Goal: Information Seeking & Learning: Learn about a topic

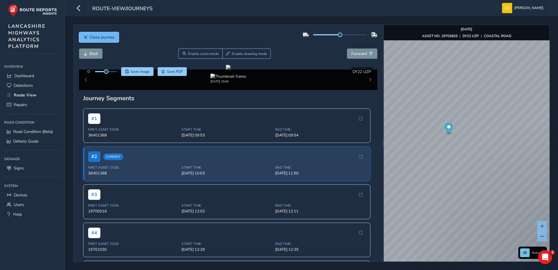
click at [114, 37] on span "Close journey" at bounding box center [102, 37] width 25 height 6
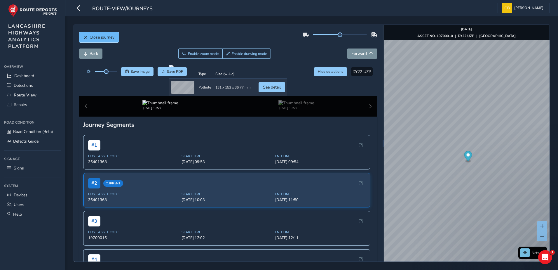
click at [115, 39] on button "Close journey" at bounding box center [99, 37] width 40 height 10
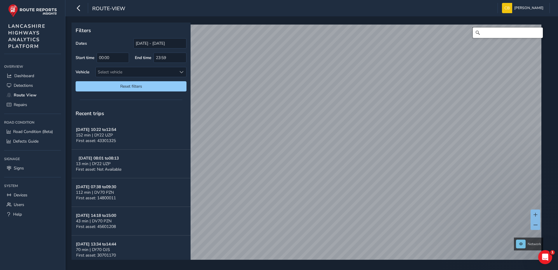
click at [487, 36] on input "Search" at bounding box center [508, 32] width 70 height 11
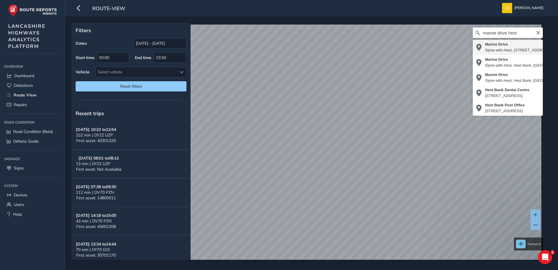
type input "Marine Drive, Slyne-with-Hest, Hest Bank, Lancaster, Lancashire, England, LA2 6…"
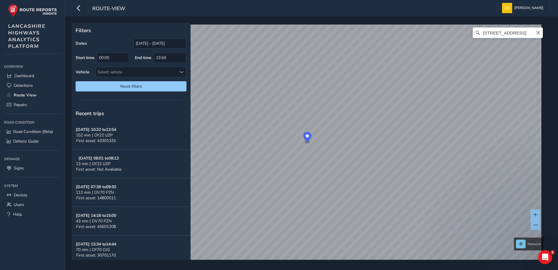
click at [536, 30] on button "Clear" at bounding box center [538, 33] width 5 height 6
click at [521, 31] on input "Search" at bounding box center [508, 32] width 70 height 11
drag, startPoint x: 508, startPoint y: 33, endPoint x: 533, endPoint y: 32, distance: 25.1
click at [533, 32] on div "Coastal Road, Bolton-le-Sands, Bolton le Sands, Lancaster, Lancashire, England,…" at bounding box center [508, 32] width 70 height 11
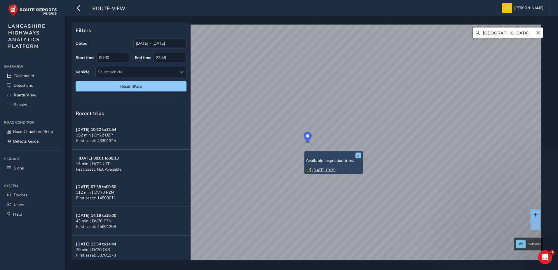
scroll to position [0, 0]
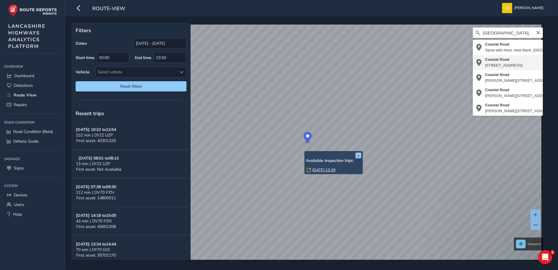
type input "Coastal Road, Bare, Morecambe, Hest Bank, Lancaster, Lancashire, England, LA4 6…"
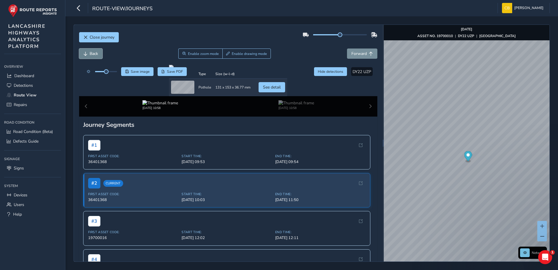
click at [98, 55] on span "Back" at bounding box center [94, 54] width 8 height 6
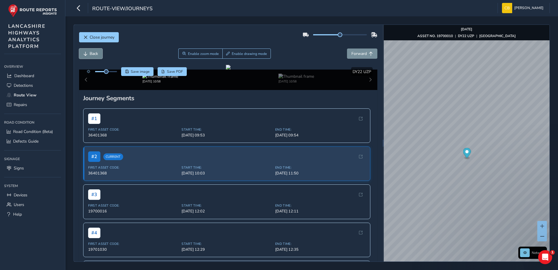
click at [98, 55] on span "Back" at bounding box center [94, 54] width 8 height 6
click at [354, 55] on span "Forward" at bounding box center [359, 54] width 15 height 6
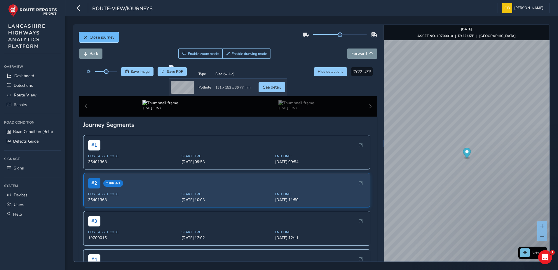
click at [101, 39] on span "Close journey" at bounding box center [102, 37] width 25 height 6
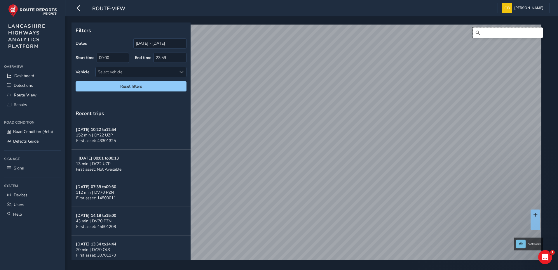
click at [511, 37] on input "Search" at bounding box center [508, 32] width 70 height 11
click at [505, 31] on input "Marine Road East, Bare, Morecambe, Lancaster, Lancashire, England, LA4 6AB, Uni…" at bounding box center [508, 32] width 70 height 11
drag, startPoint x: 506, startPoint y: 33, endPoint x: 535, endPoint y: 33, distance: 28.9
click at [535, 33] on div "Marine Road East, Bare, Morecambe, Lancaster, Lancashire, England, LA4 6AB, Uni…" at bounding box center [508, 32] width 70 height 11
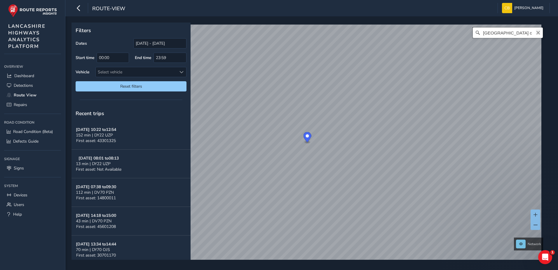
scroll to position [0, 0]
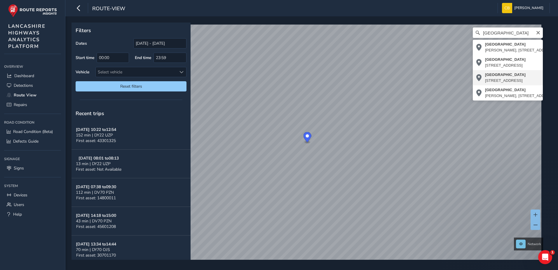
type input "Marine Road Central, Morecambe, Lancaster, Lancashire, England, LA4 4BU, United…"
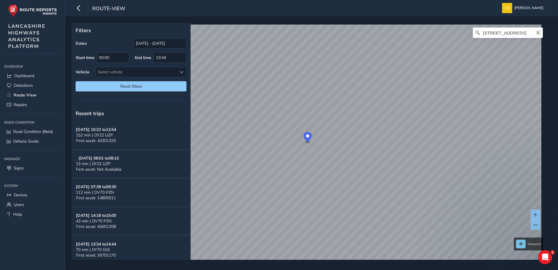
click at [536, 34] on icon "Clear" at bounding box center [538, 32] width 5 height 5
click at [520, 34] on input "Search" at bounding box center [508, 32] width 70 height 11
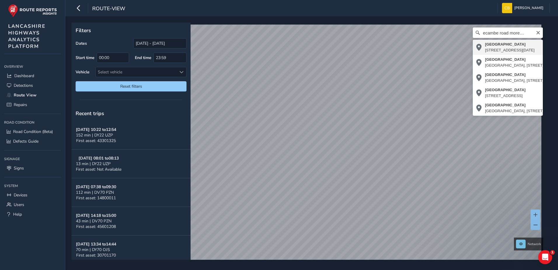
type input "Morecambe Road, Torrisholme, Morecambe, Lancaster, Lancashire, England, LA3 3AD…"
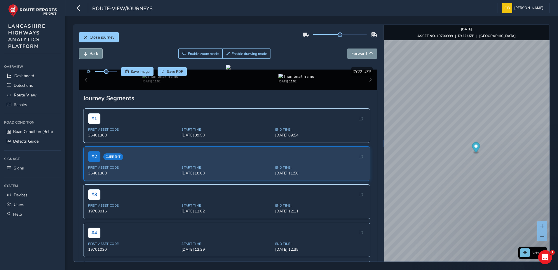
click at [97, 54] on span "Back" at bounding box center [94, 54] width 8 height 6
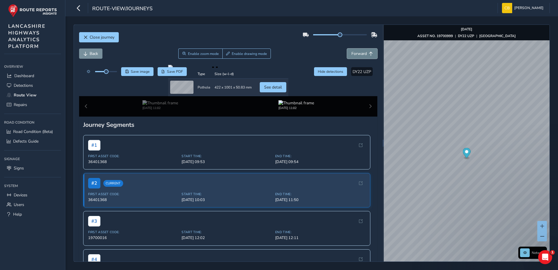
click at [355, 55] on span "Forward" at bounding box center [359, 54] width 15 height 6
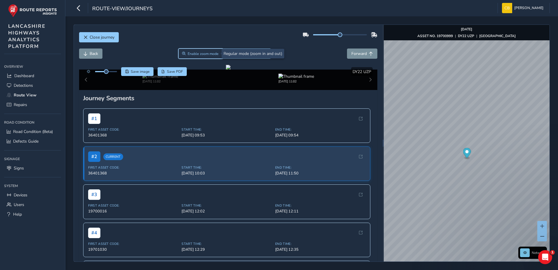
click at [207, 55] on span "Enable zoom mode" at bounding box center [203, 53] width 31 height 5
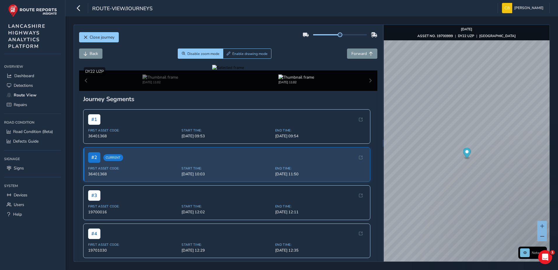
click at [244, 70] on div at bounding box center [228, 68] width 32 height 6
click at [330, 170] on img at bounding box center [166, 105] width 841 height 473
click at [95, 37] on span "Close journey" at bounding box center [102, 37] width 25 height 6
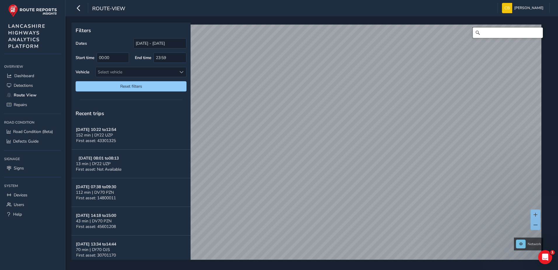
click at [503, 35] on input "Search" at bounding box center [508, 32] width 70 height 11
click at [515, 31] on input "broadway mo" at bounding box center [508, 32] width 70 height 11
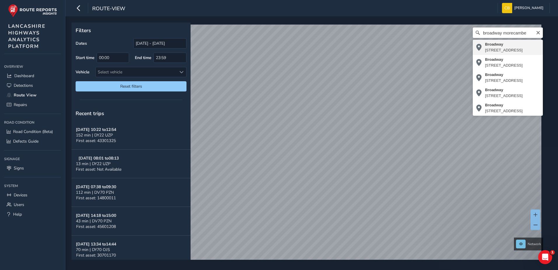
type input "Broadway, Great Wood, Morecambe, Lancaster, Lancashire, England, LA4 5YD, Unite…"
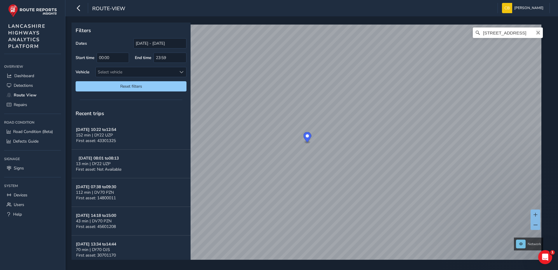
click at [536, 32] on icon "Clear" at bounding box center [538, 32] width 5 height 5
click at [521, 32] on input "Search" at bounding box center [508, 32] width 70 height 11
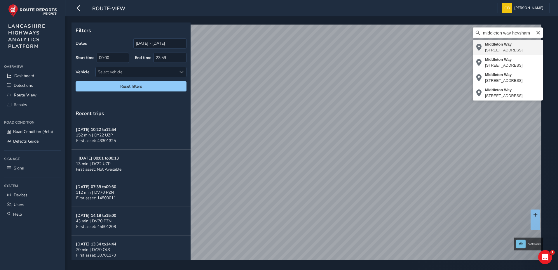
type input "Middleton Way, Higher Heysham, Lancaster, Lancashire, England, LA3 2RU, United …"
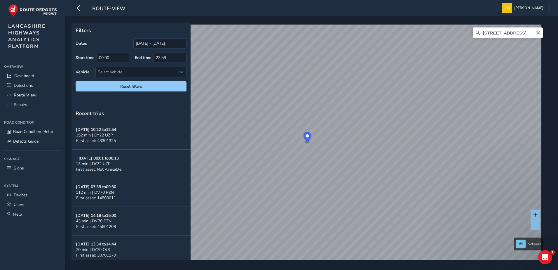
click at [537, 33] on icon "Clear" at bounding box center [539, 33] width 4 height 4
click at [523, 32] on input "Search" at bounding box center [508, 32] width 70 height 11
click at [510, 34] on input "bay gateway heaton with oxcliffe" at bounding box center [508, 32] width 70 height 11
drag, startPoint x: 506, startPoint y: 33, endPoint x: 580, endPoint y: 33, distance: 74.8
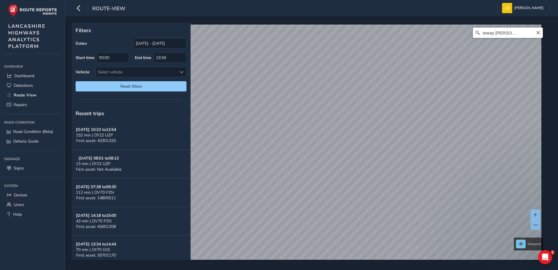
click at [558, 33] on html "route-view [PERSON_NAME] Bonage Colour Scheme: Dark Dim Light Logout Filters Da…" at bounding box center [279, 135] width 558 height 270
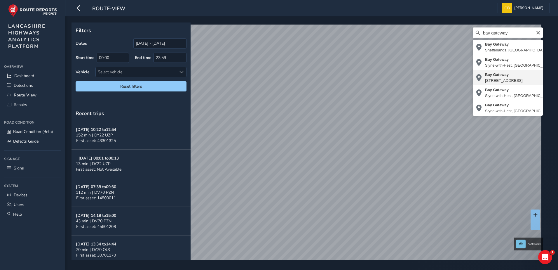
type input "Bay Gateway, Torrisholme, Morecambe, Lancaster, Lancashire, England, LA4 6NG, U…"
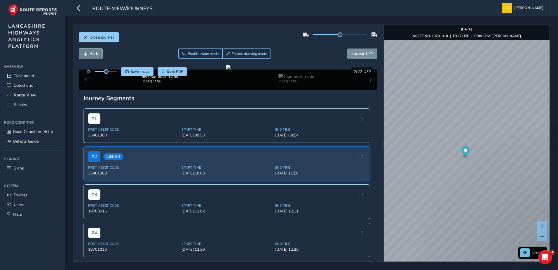
click at [95, 54] on span "Back" at bounding box center [94, 54] width 8 height 6
click at [352, 54] on span "Forward" at bounding box center [359, 54] width 15 height 6
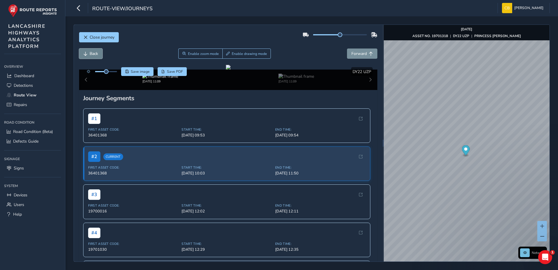
click at [99, 53] on button "Back" at bounding box center [90, 53] width 23 height 10
click at [362, 53] on span "Forward" at bounding box center [359, 54] width 15 height 6
click at [204, 46] on div "Close journey" at bounding box center [228, 39] width 299 height 19
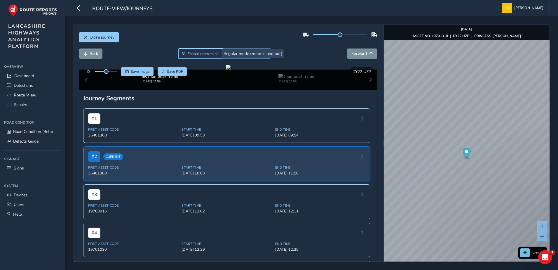
click at [204, 52] on span "Enable zoom mode" at bounding box center [203, 53] width 31 height 5
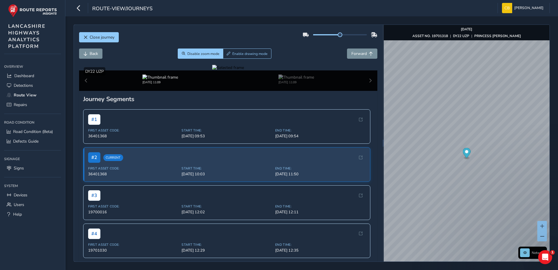
click at [244, 70] on div at bounding box center [228, 68] width 32 height 6
click at [310, 166] on img at bounding box center [204, 113] width 841 height 473
click at [103, 39] on span "Close journey" at bounding box center [102, 37] width 25 height 6
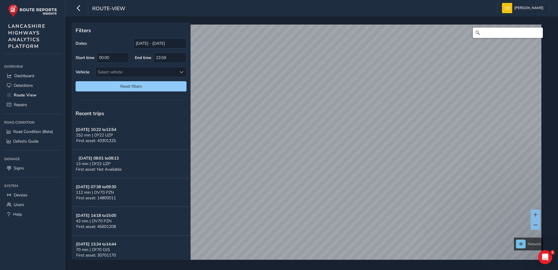
click at [506, 33] on input "Search" at bounding box center [508, 32] width 70 height 11
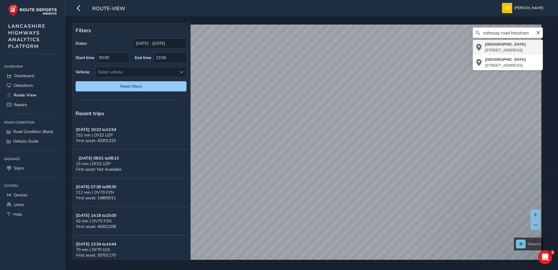
type input "Rothesay Road, Lancaster, Lancashire, England, LA3 2UP, United Kingdom"
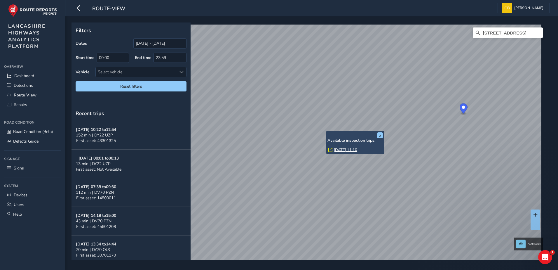
click at [340, 147] on link "Fri, 26 Sep, 11:10" at bounding box center [345, 149] width 23 height 5
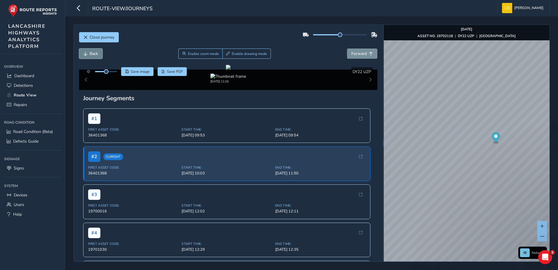
click at [98, 56] on button "Back" at bounding box center [90, 53] width 23 height 10
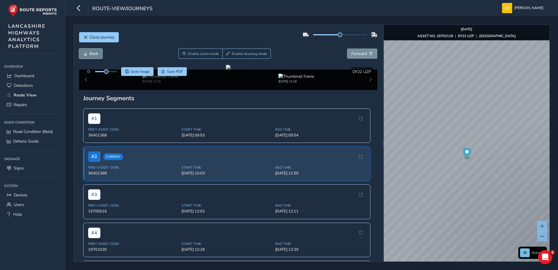
click at [98, 56] on button "Back" at bounding box center [90, 53] width 23 height 10
click at [354, 58] on button "Forward" at bounding box center [362, 53] width 30 height 10
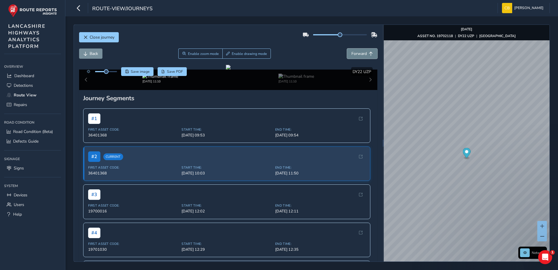
click at [354, 58] on button "Forward" at bounding box center [362, 53] width 30 height 10
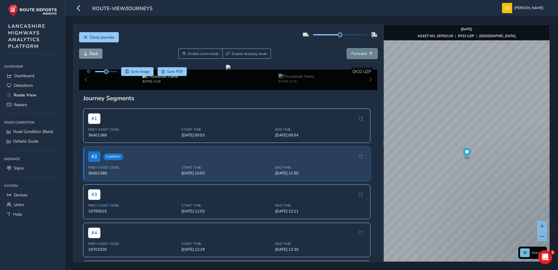
click at [354, 58] on button "Forward" at bounding box center [362, 53] width 30 height 10
click at [94, 54] on span "Back" at bounding box center [94, 54] width 8 height 6
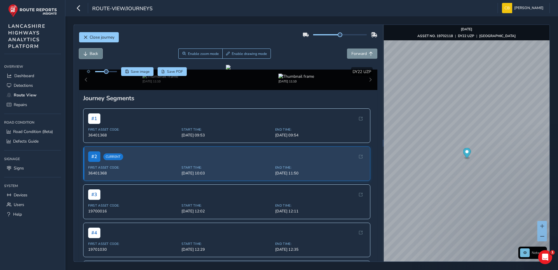
click at [94, 54] on span "Back" at bounding box center [94, 54] width 8 height 6
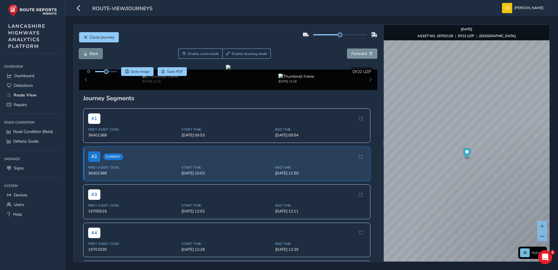
click at [94, 54] on span "Back" at bounding box center [94, 54] width 8 height 6
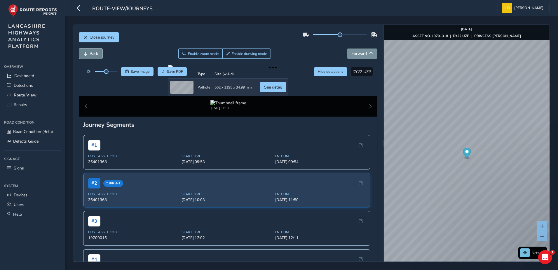
click at [94, 54] on span "Back" at bounding box center [94, 54] width 8 height 6
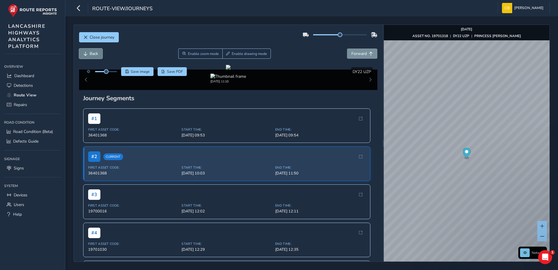
click at [94, 54] on span "Back" at bounding box center [94, 54] width 8 height 6
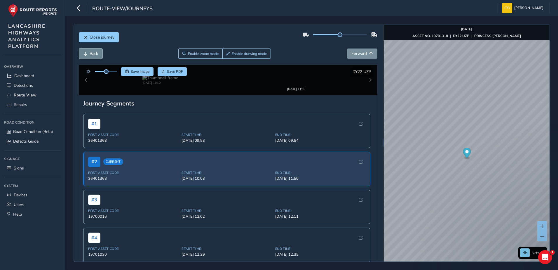
click at [94, 54] on span "Back" at bounding box center [94, 54] width 8 height 6
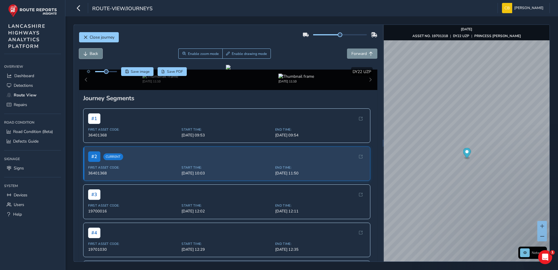
click at [94, 54] on span "Back" at bounding box center [94, 54] width 8 height 6
click at [364, 53] on button "Forward" at bounding box center [362, 53] width 30 height 10
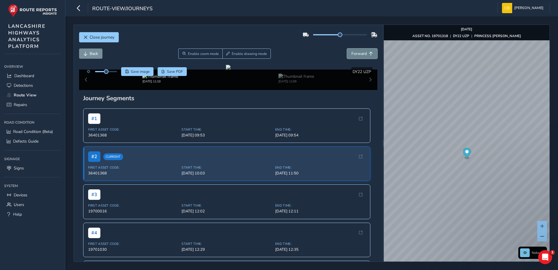
click at [364, 53] on button "Forward" at bounding box center [362, 53] width 30 height 10
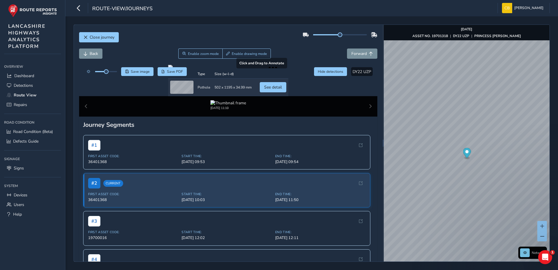
click at [168, 70] on div at bounding box center [228, 67] width 120 height 5
click at [98, 52] on span "Back" at bounding box center [94, 54] width 8 height 6
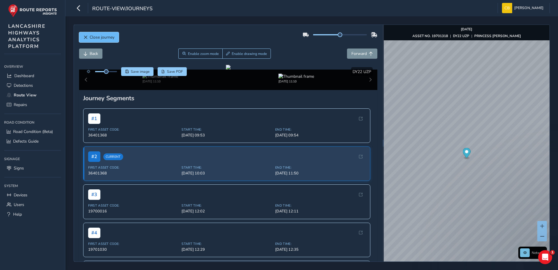
click at [110, 39] on span "Close journey" at bounding box center [102, 37] width 25 height 6
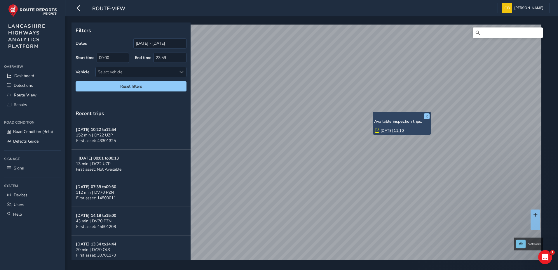
click at [391, 129] on link "Fri, 26 Sep, 11:10" at bounding box center [392, 130] width 23 height 5
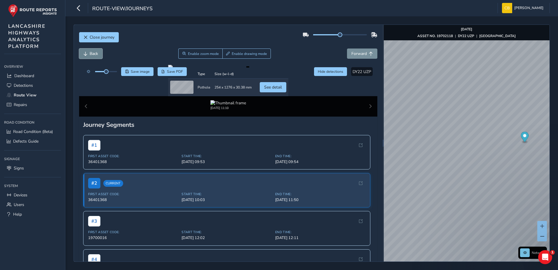
click at [89, 52] on button "Back" at bounding box center [90, 53] width 23 height 10
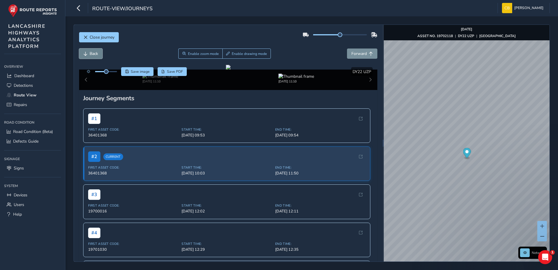
click at [89, 52] on button "Back" at bounding box center [90, 53] width 23 height 10
click at [358, 57] on button "Forward" at bounding box center [362, 53] width 30 height 10
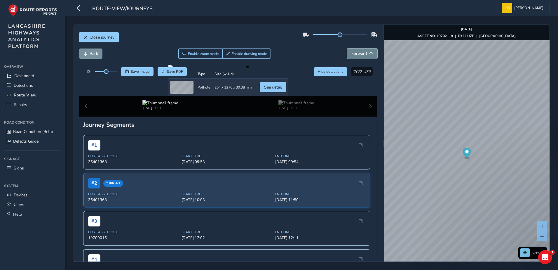
click at [358, 57] on button "Forward" at bounding box center [362, 53] width 30 height 10
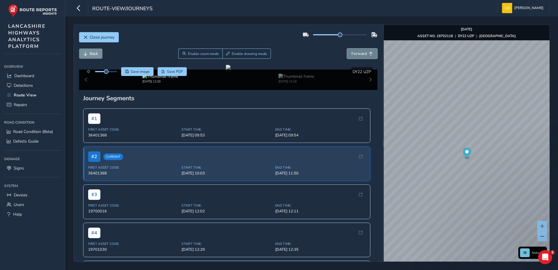
click at [358, 57] on button "Forward" at bounding box center [362, 53] width 30 height 10
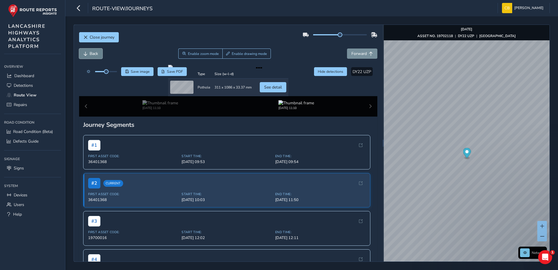
click at [89, 55] on button "Back" at bounding box center [90, 53] width 23 height 10
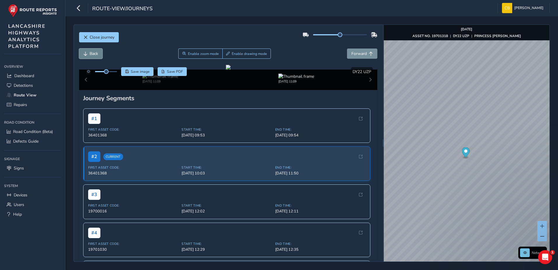
click at [101, 53] on button "Back" at bounding box center [90, 53] width 23 height 10
click at [355, 50] on button "Forward" at bounding box center [362, 53] width 30 height 10
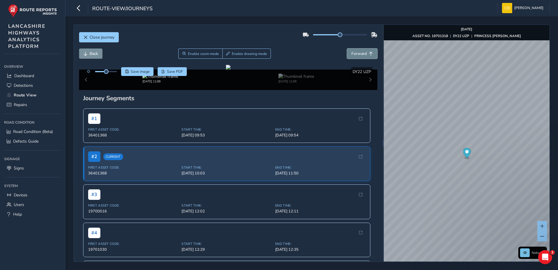
click at [355, 50] on button "Forward" at bounding box center [362, 53] width 30 height 10
click at [192, 53] on span "Enable zoom mode" at bounding box center [203, 53] width 31 height 5
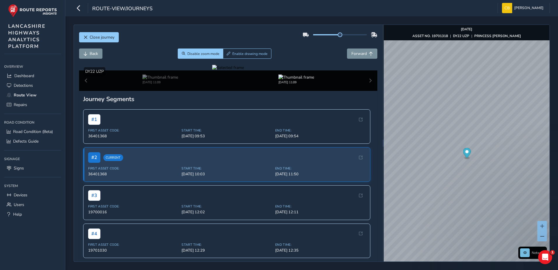
click at [244, 70] on div at bounding box center [228, 68] width 32 height 6
click at [286, 186] on img at bounding box center [248, 76] width 841 height 473
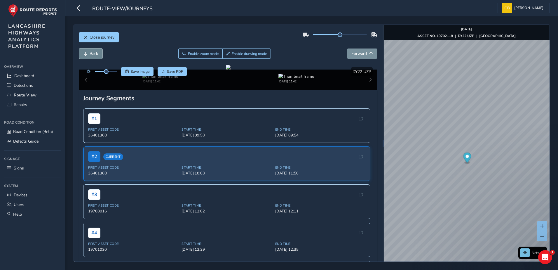
click at [88, 54] on button "Back" at bounding box center [90, 53] width 23 height 10
click at [363, 54] on button "Forward" at bounding box center [362, 53] width 30 height 10
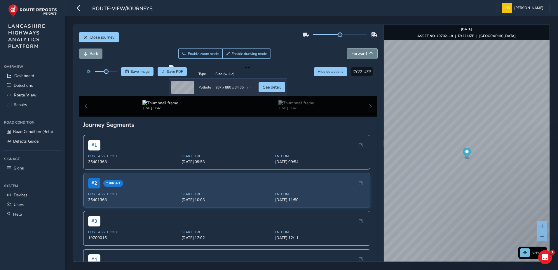
click at [363, 54] on button "Forward" at bounding box center [362, 53] width 30 height 10
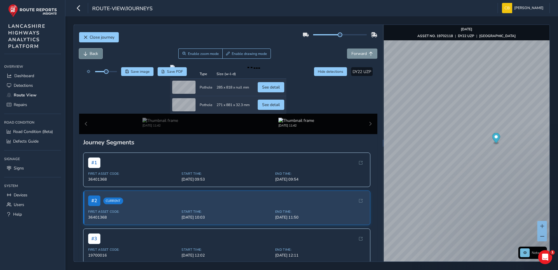
click at [95, 55] on span "Back" at bounding box center [94, 54] width 8 height 6
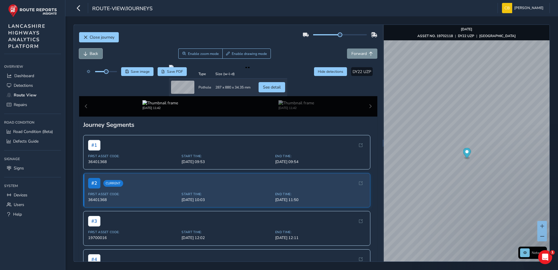
click at [95, 55] on span "Back" at bounding box center [94, 54] width 8 height 6
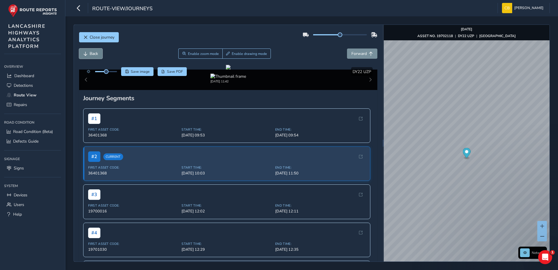
click at [90, 54] on span "Back" at bounding box center [94, 54] width 8 height 6
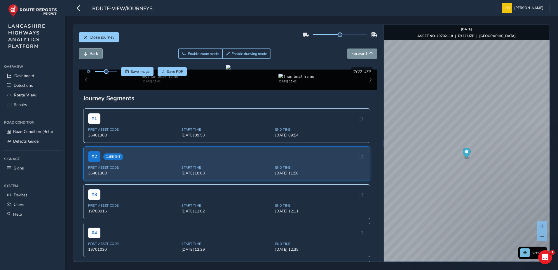
click at [90, 54] on span "Back" at bounding box center [94, 54] width 8 height 6
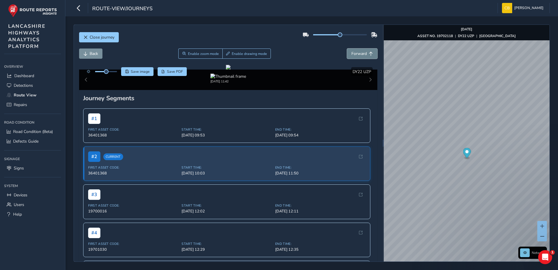
click at [353, 54] on span "Forward" at bounding box center [359, 54] width 15 height 6
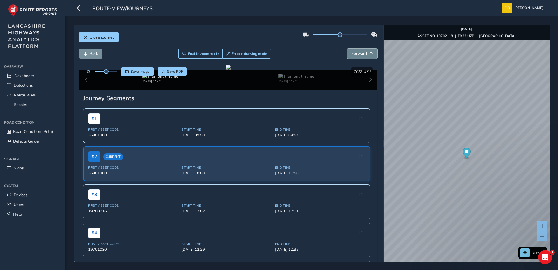
click at [353, 54] on span "Forward" at bounding box center [359, 54] width 15 height 6
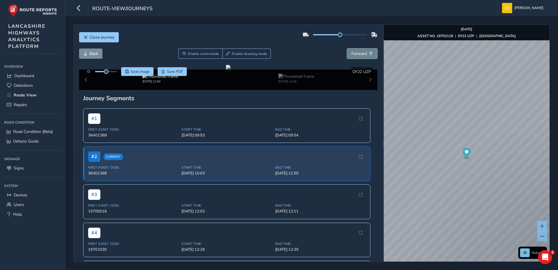
click at [353, 54] on span "Forward" at bounding box center [359, 54] width 15 height 6
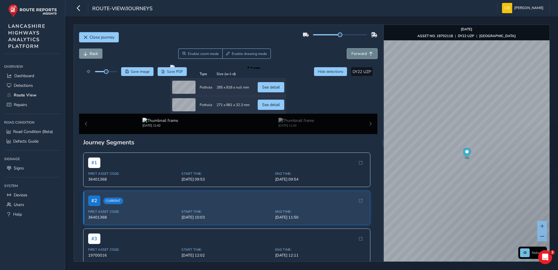
click at [353, 54] on span "Forward" at bounding box center [359, 54] width 15 height 6
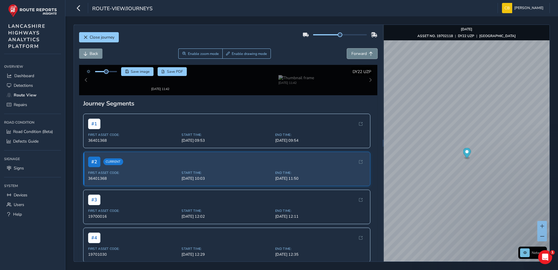
click at [353, 54] on span "Forward" at bounding box center [359, 54] width 15 height 6
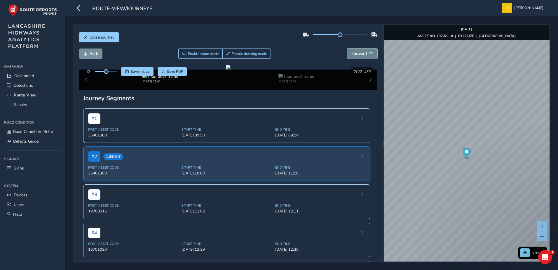
click at [353, 54] on span "Forward" at bounding box center [359, 54] width 15 height 6
click at [354, 54] on span "Forward" at bounding box center [359, 54] width 15 height 6
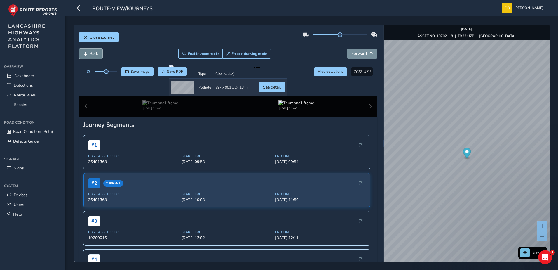
click at [95, 53] on span "Back" at bounding box center [94, 54] width 8 height 6
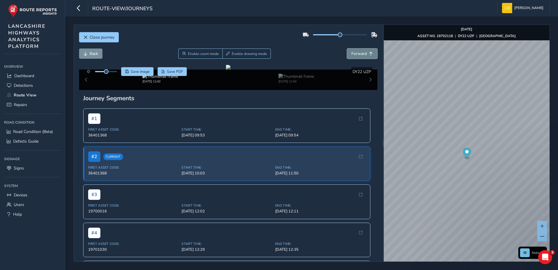
click at [356, 52] on span "Forward" at bounding box center [359, 54] width 15 height 6
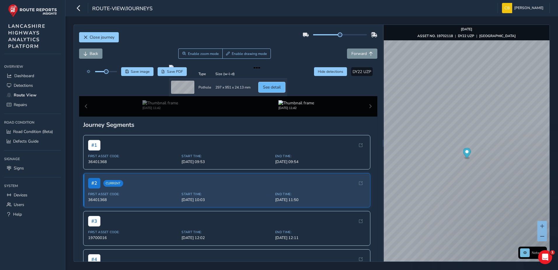
click at [285, 92] on button "See detail" at bounding box center [272, 87] width 27 height 10
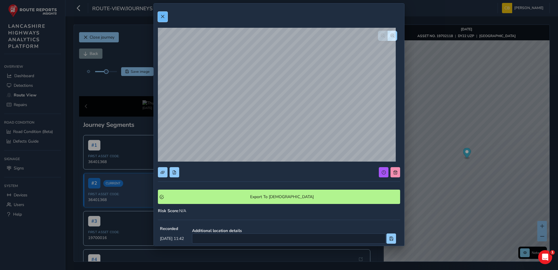
click at [164, 14] on button at bounding box center [163, 17] width 10 height 10
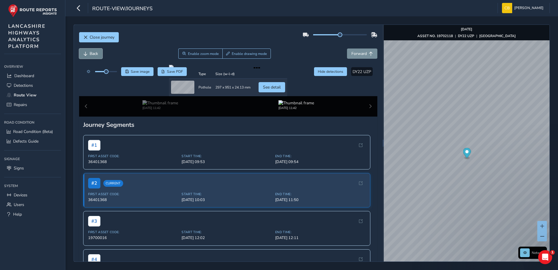
click at [96, 53] on span "Back" at bounding box center [94, 54] width 8 height 6
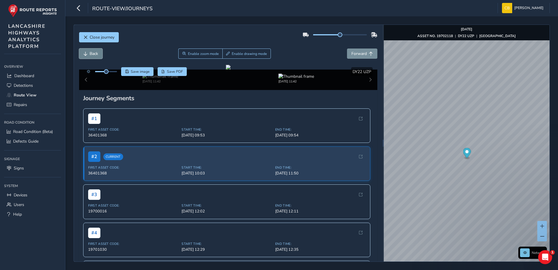
click at [96, 53] on span "Back" at bounding box center [94, 54] width 8 height 6
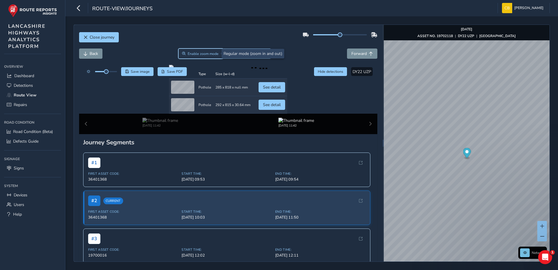
click at [191, 55] on span "Enable zoom mode" at bounding box center [203, 53] width 31 height 5
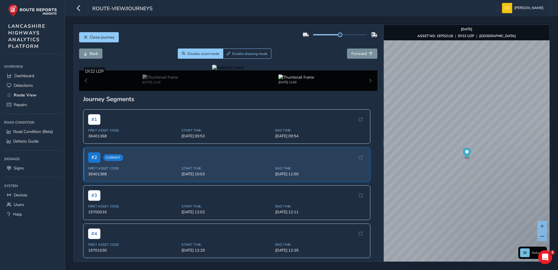
click at [244, 70] on div at bounding box center [228, 68] width 32 height 6
click at [317, 158] on img at bounding box center [190, 128] width 841 height 473
click at [114, 37] on span "Close journey" at bounding box center [102, 37] width 25 height 6
